Goal: Information Seeking & Learning: Learn about a topic

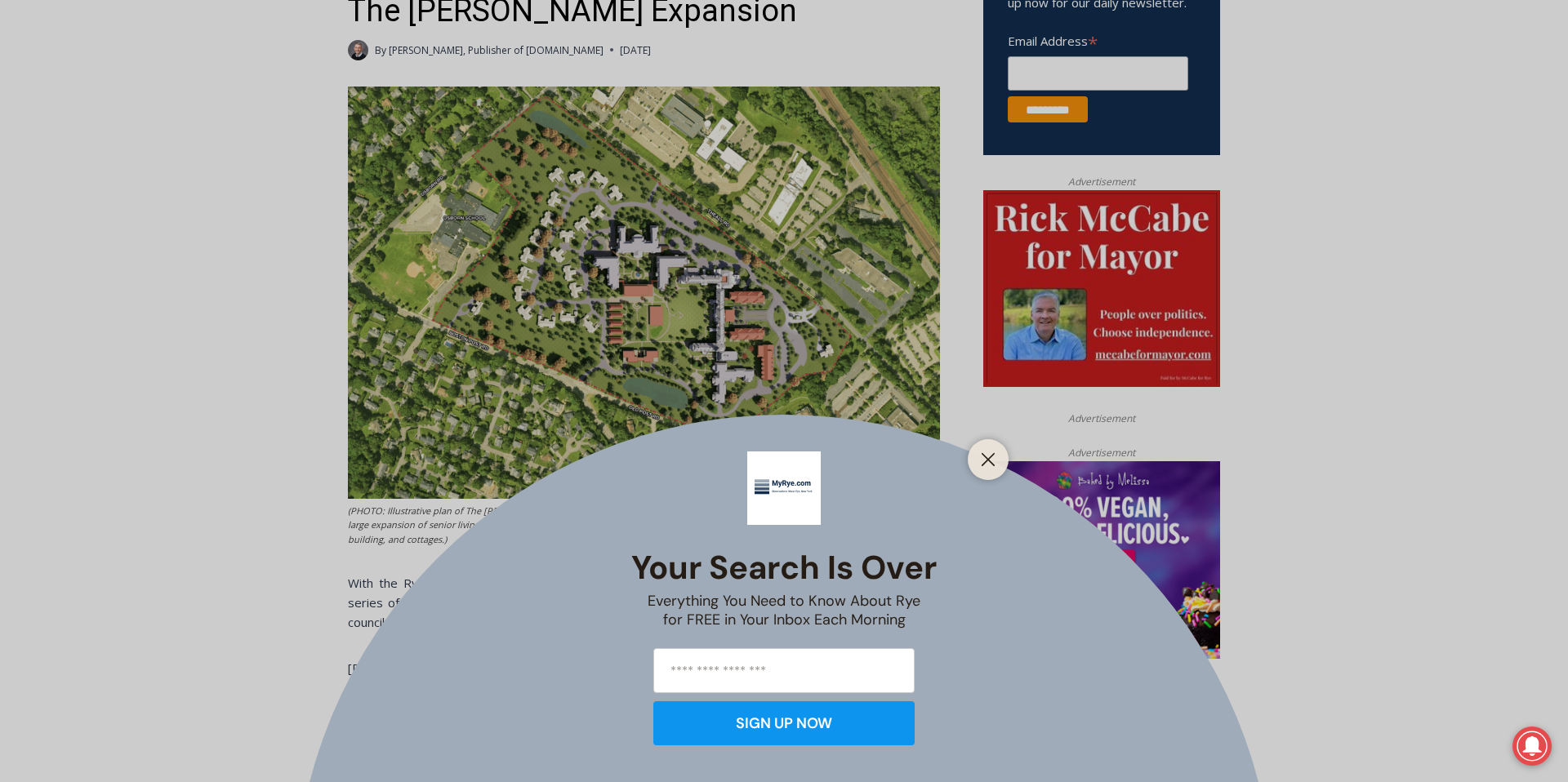
scroll to position [685, 0]
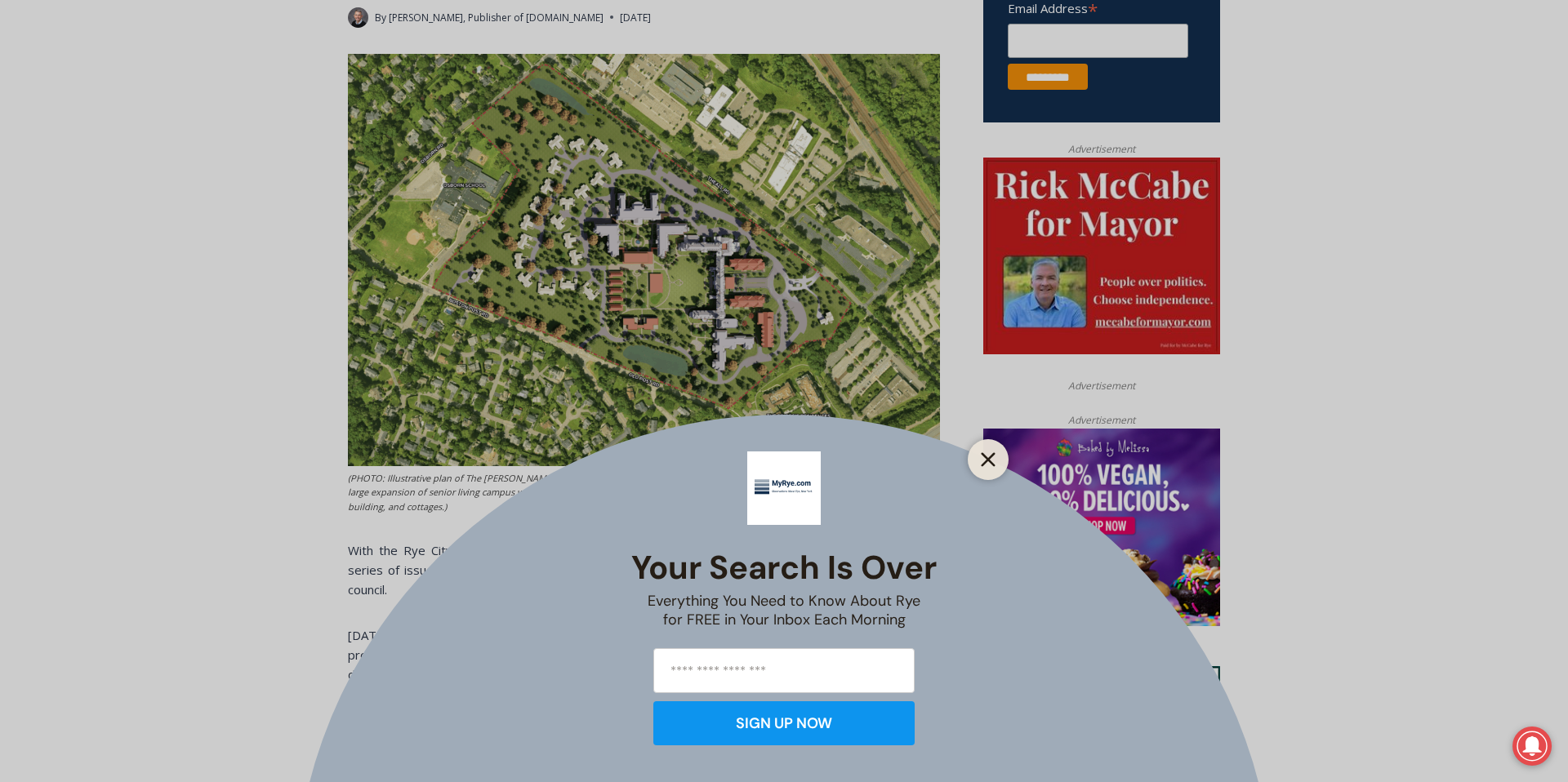
click at [992, 460] on icon "Close" at bounding box center [988, 459] width 15 height 15
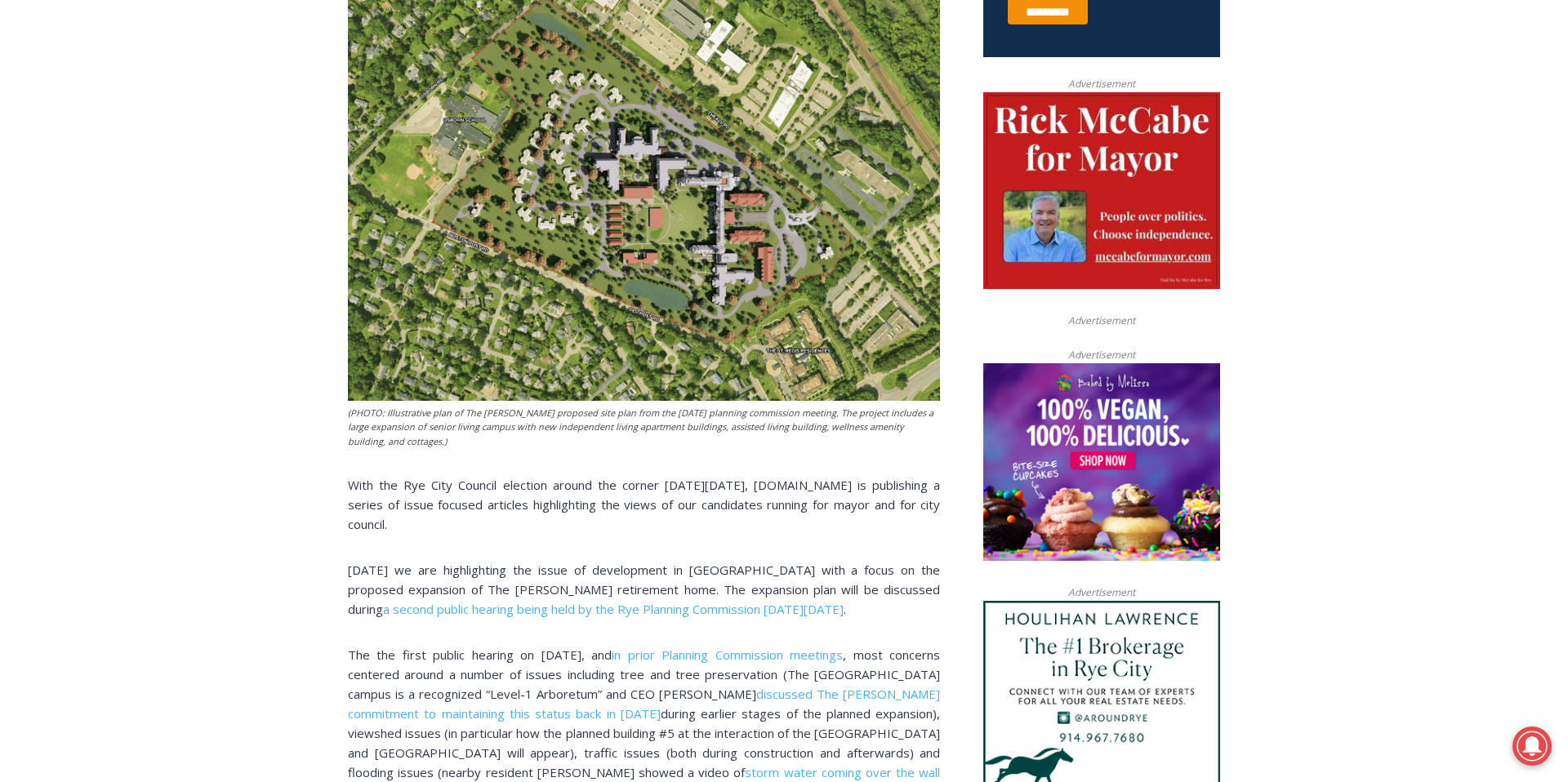
scroll to position [719, 0]
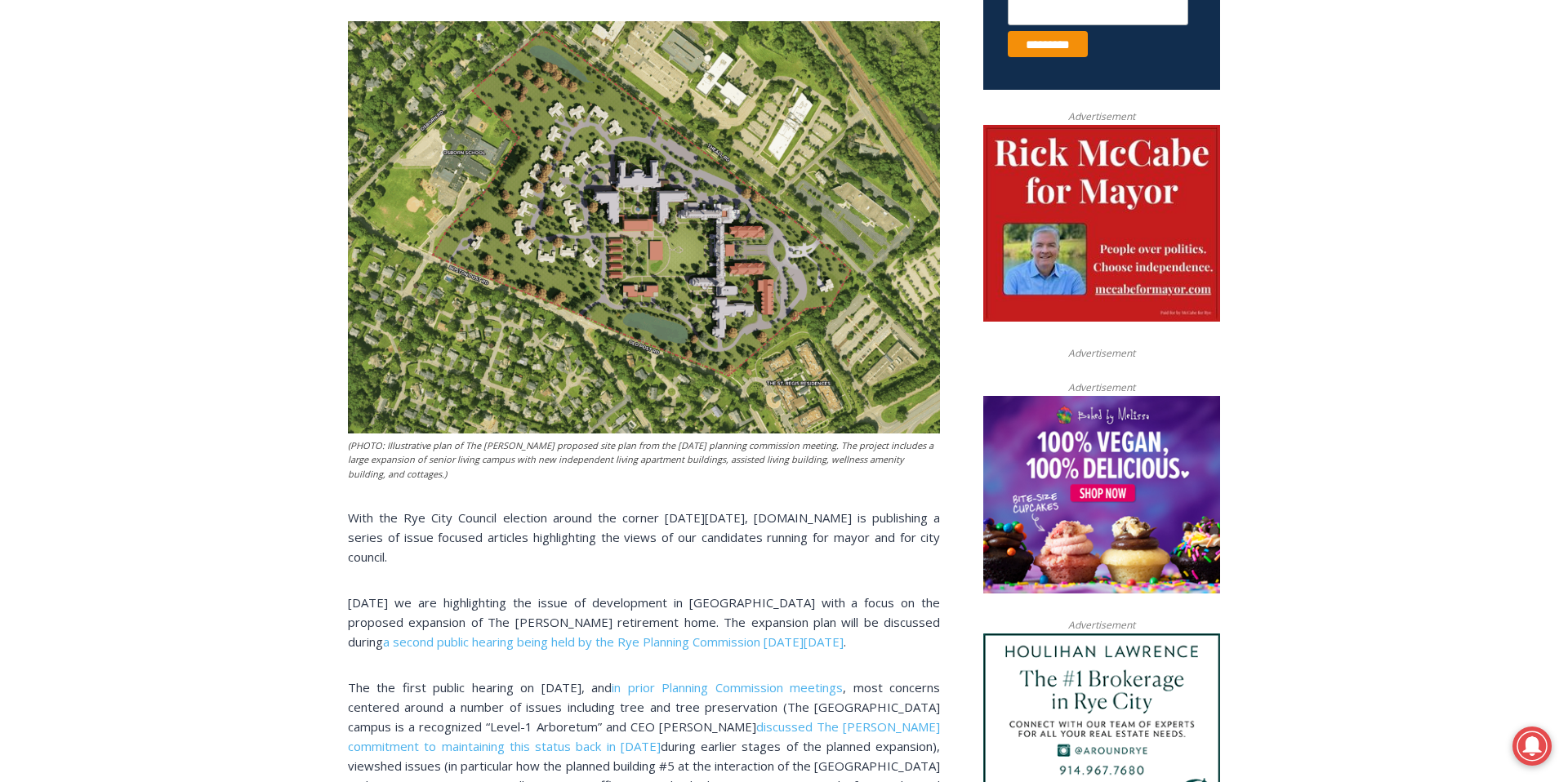
drag, startPoint x: 356, startPoint y: 448, endPoint x: 578, endPoint y: 474, distance: 223.5
click at [578, 474] on figcaption "(PHOTO: Illustrative plan of The [PERSON_NAME] proposed site plan from the [DAT…" at bounding box center [644, 460] width 592 height 43
click at [532, 478] on figcaption "(PHOTO: Illustrative plan of The [PERSON_NAME] proposed site plan from the [DAT…" at bounding box center [644, 460] width 592 height 43
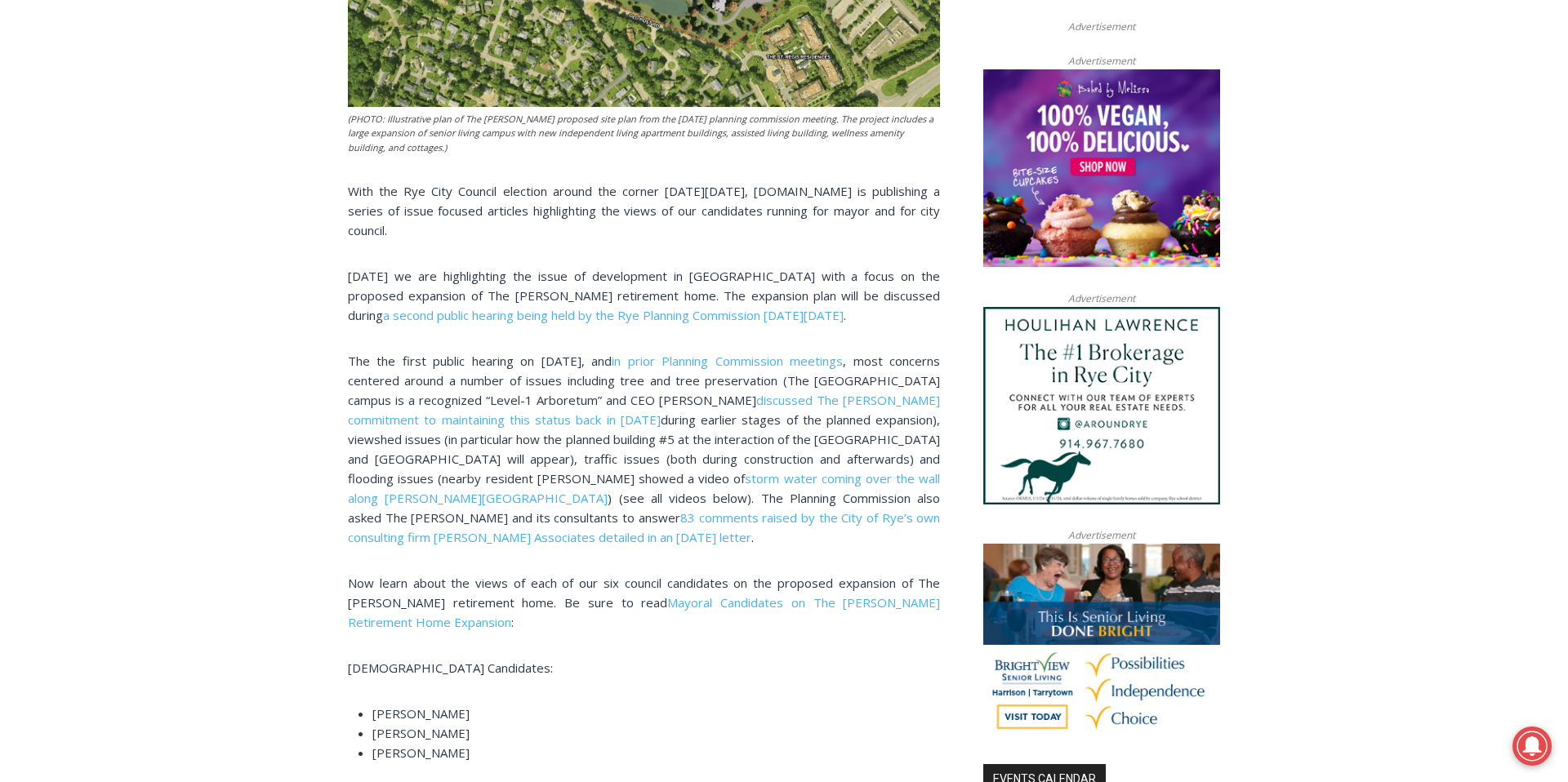
scroll to position [1077, 0]
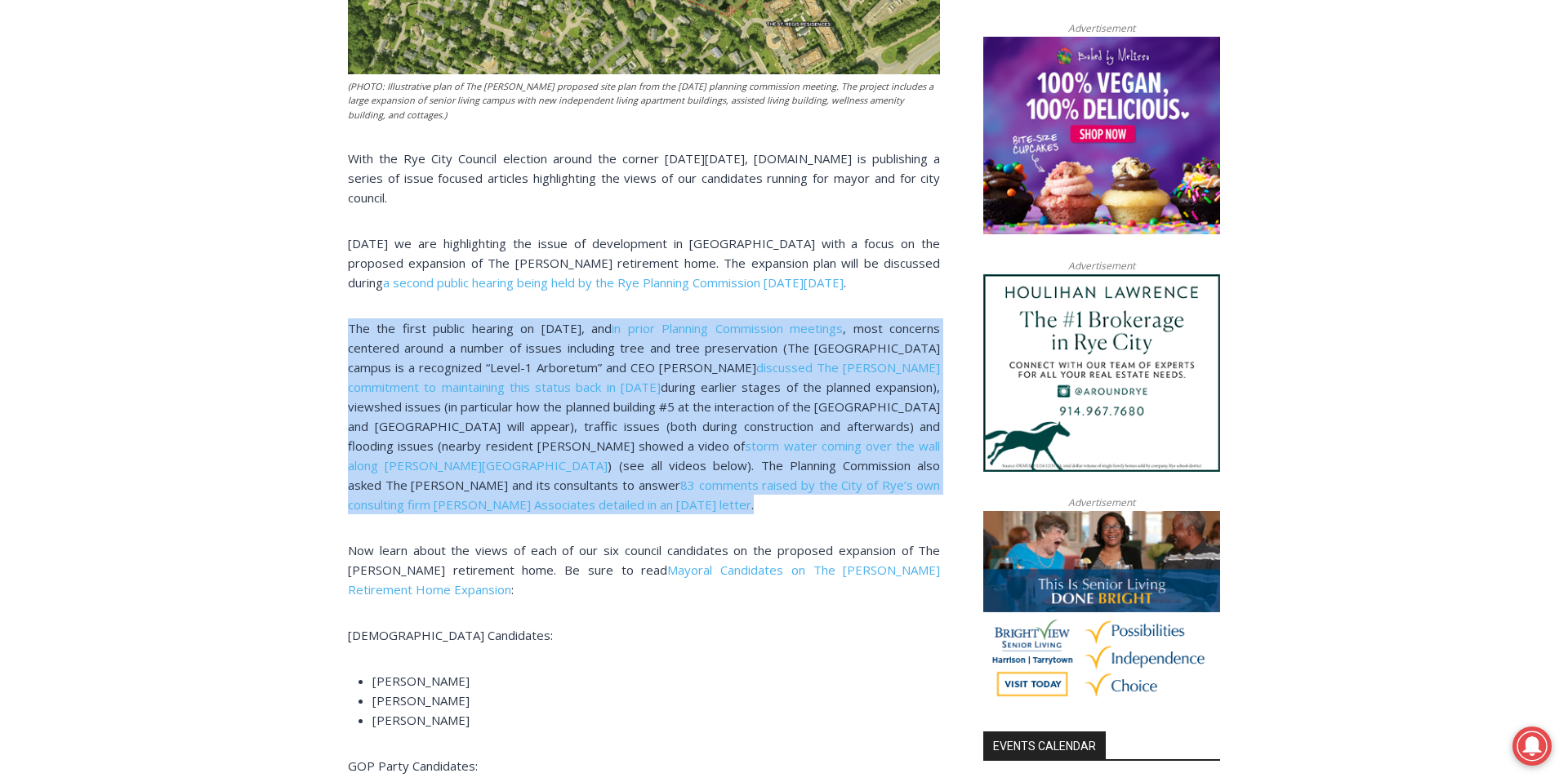
drag, startPoint x: 349, startPoint y: 332, endPoint x: 495, endPoint y: 507, distance: 227.9
click at [495, 507] on p "The the first public hearing on [DATE], and in prior Planning Commission meetin…" at bounding box center [644, 416] width 592 height 196
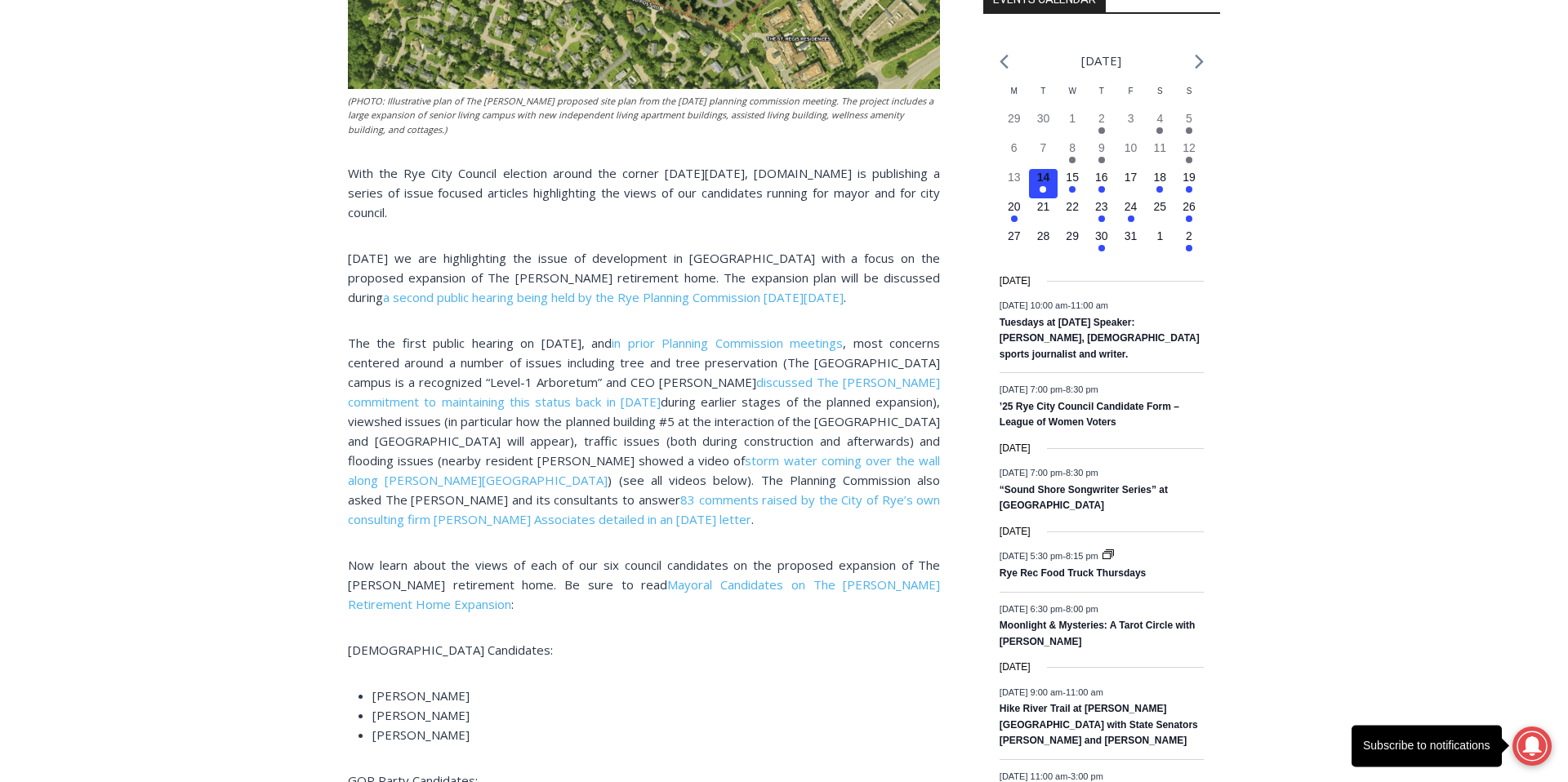
scroll to position [0, 0]
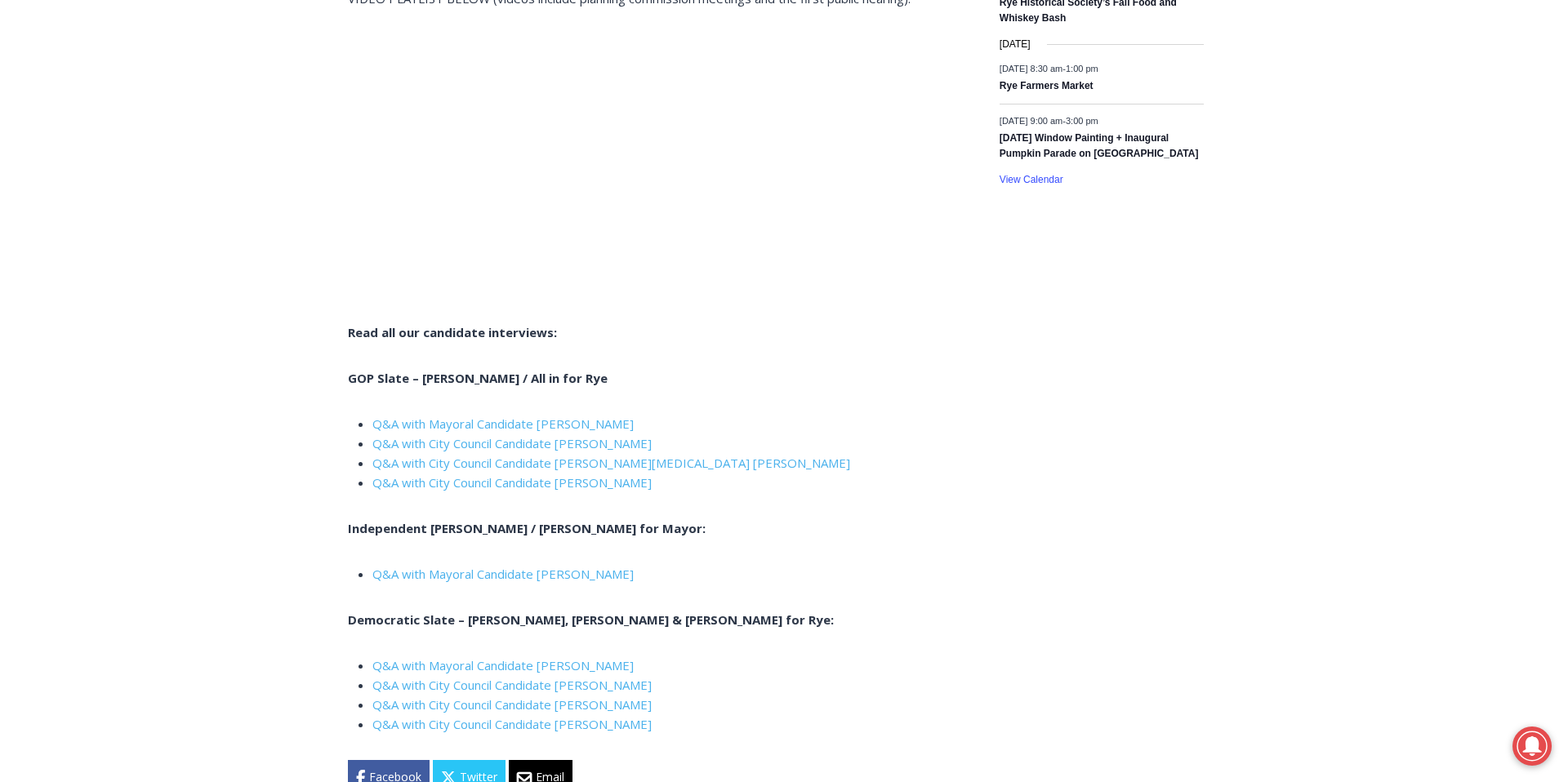
scroll to position [2678, 0]
